Goal: Navigation & Orientation: Find specific page/section

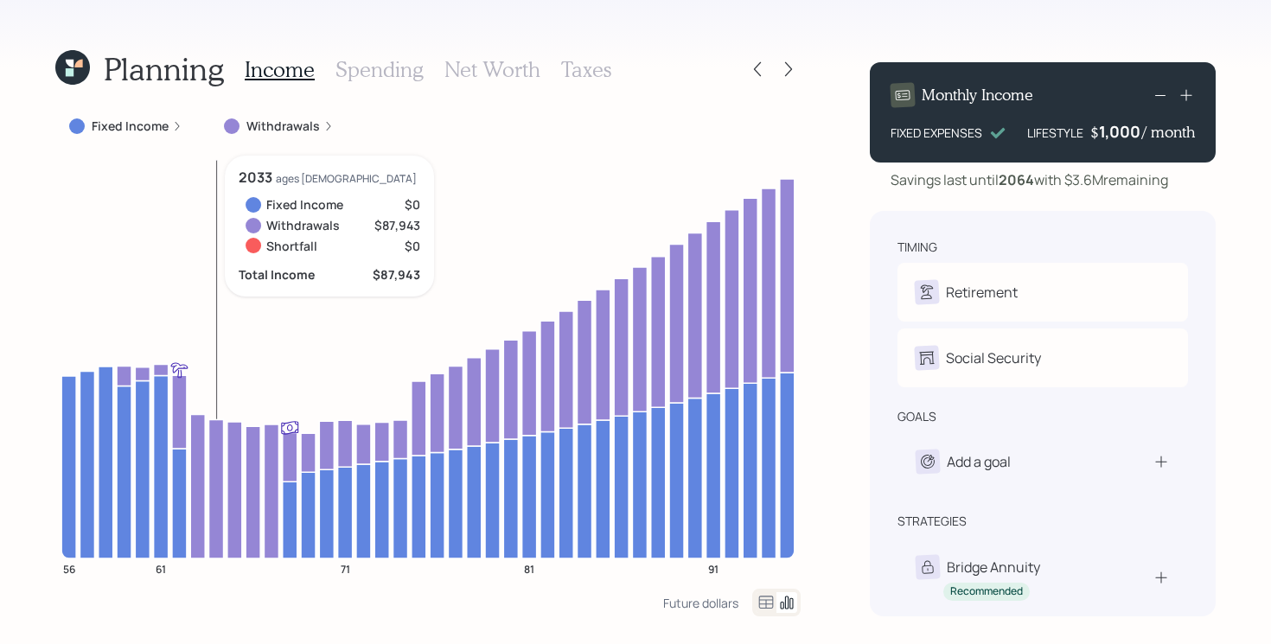
click at [217, 293] on rect at bounding box center [216, 359] width 1 height 398
